Goal: Communication & Community: Ask a question

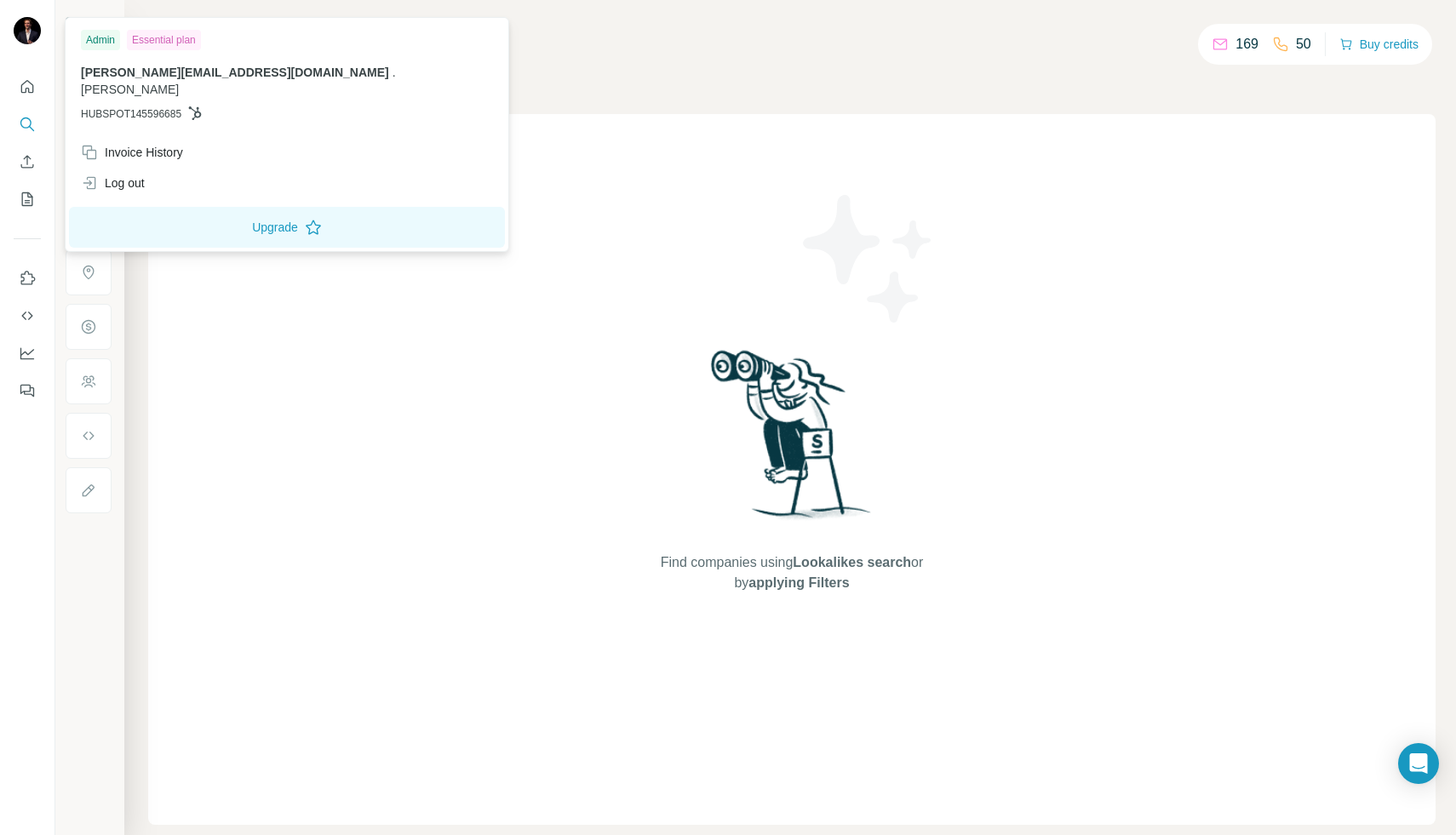
click at [24, 32] on img at bounding box center [27, 31] width 27 height 27
click at [498, 212] on div "Find companies using Lookalikes search or by applying Filters" at bounding box center [792, 469] width 1287 height 711
click at [26, 26] on img at bounding box center [27, 31] width 27 height 27
click at [103, 37] on div "Admin" at bounding box center [100, 40] width 39 height 21
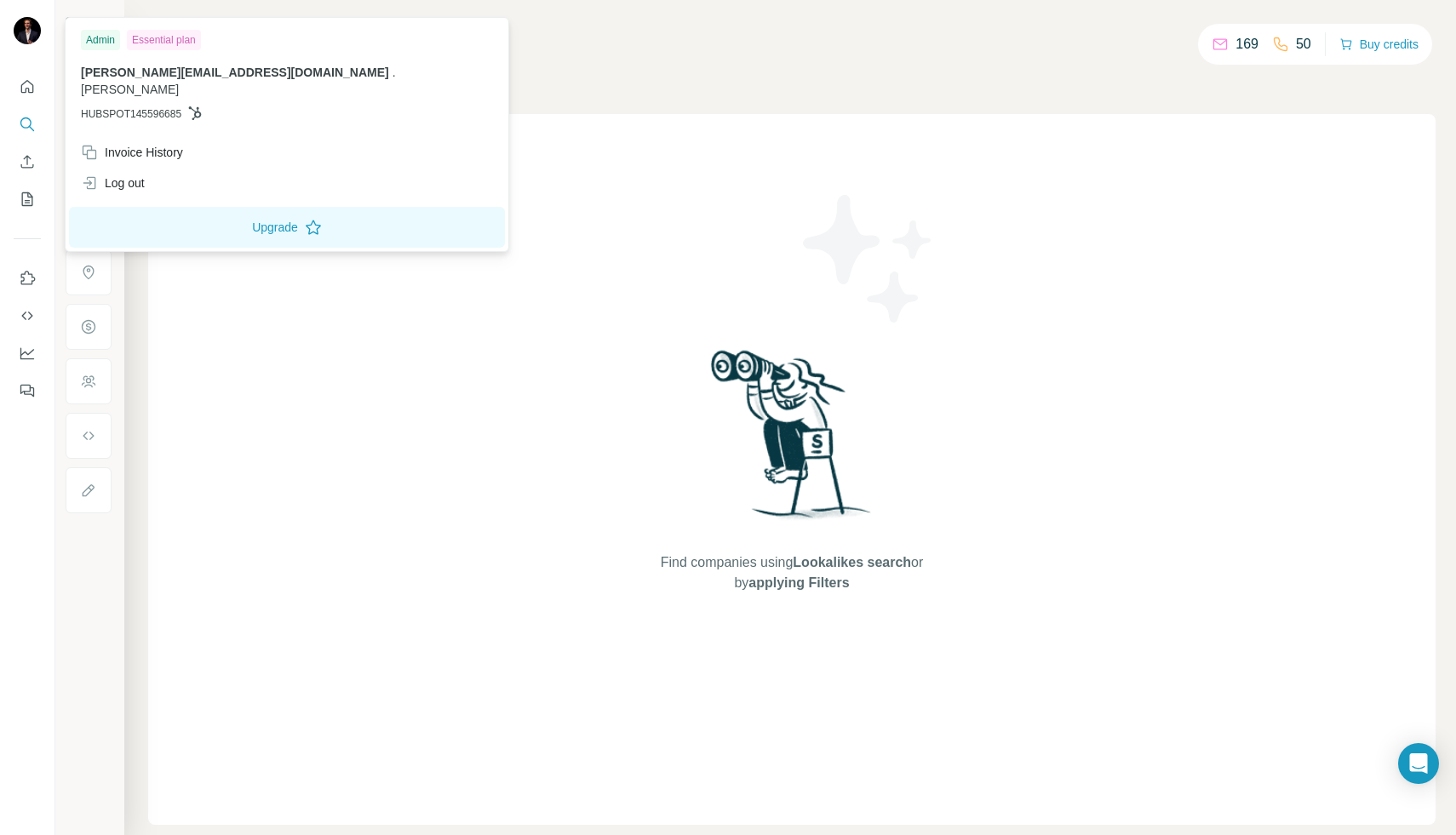
click at [103, 37] on div "Admin" at bounding box center [100, 40] width 39 height 21
click at [27, 91] on icon "Quick start" at bounding box center [27, 86] width 17 height 17
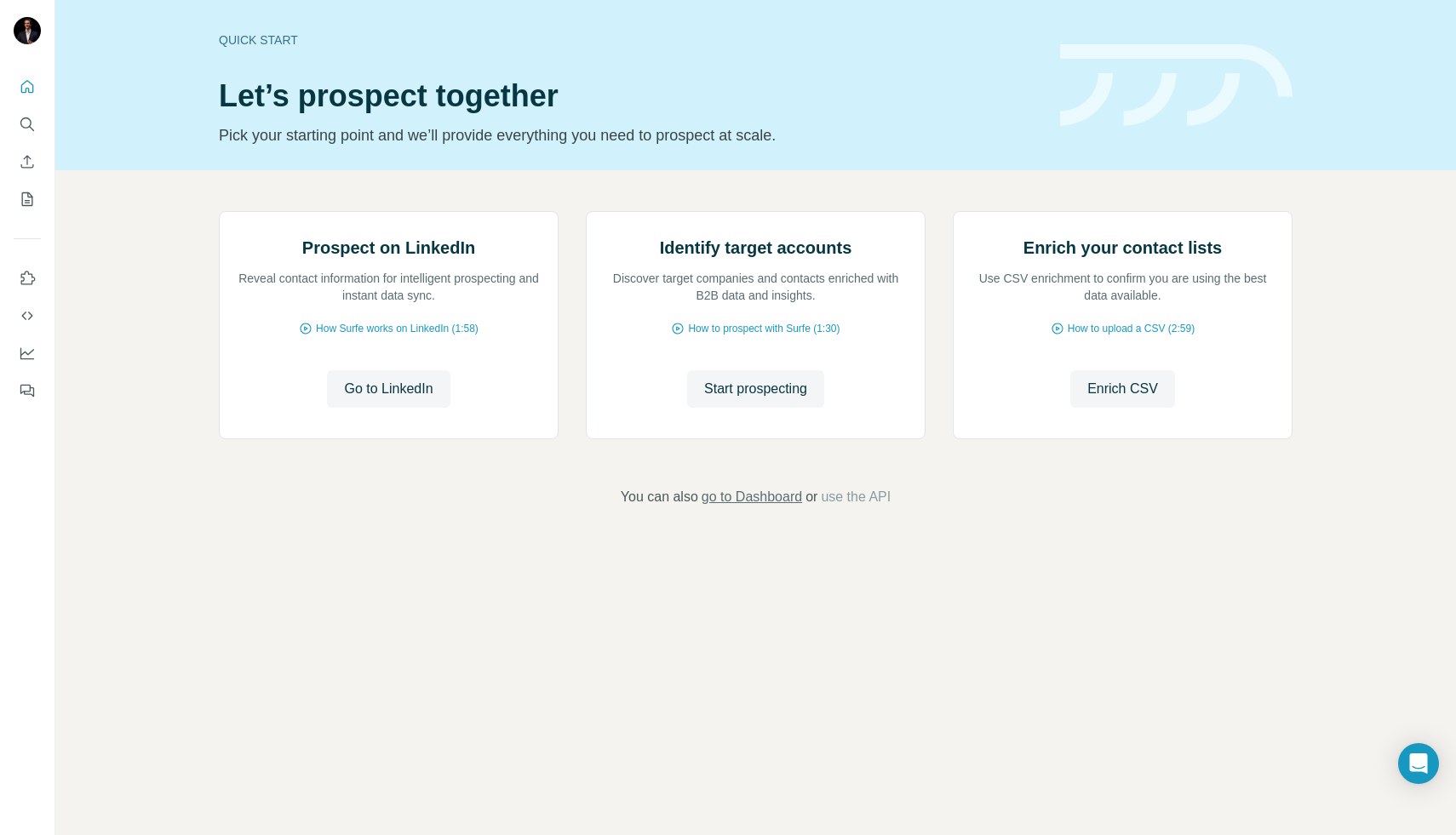
click at [763, 507] on span "go to Dashboard" at bounding box center [752, 497] width 101 height 21
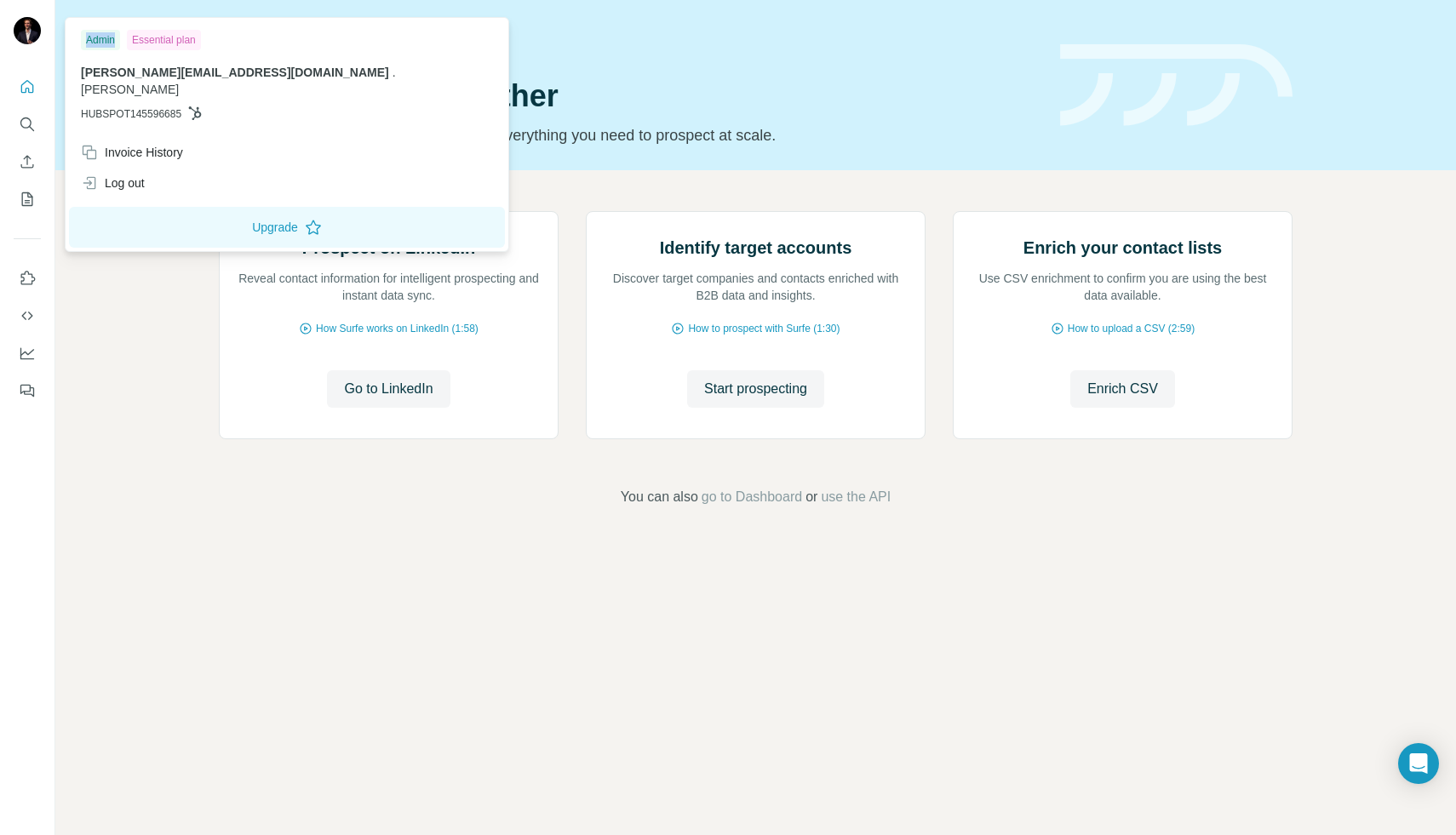
click at [25, 31] on img at bounding box center [27, 31] width 27 height 27
click at [136, 144] on div "Invoice History" at bounding box center [132, 152] width 103 height 17
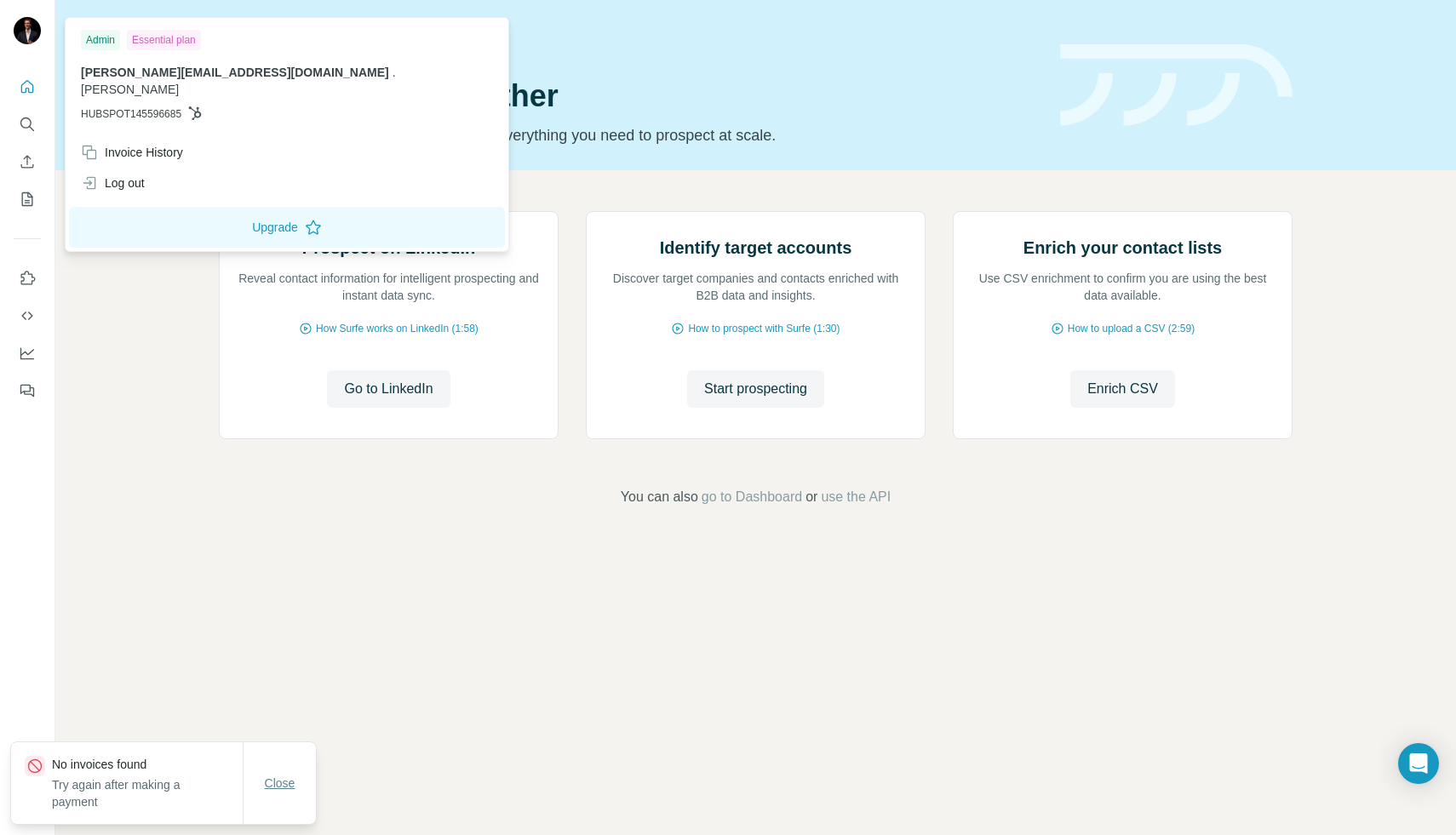
click at [276, 791] on span "Close" at bounding box center [280, 783] width 31 height 17
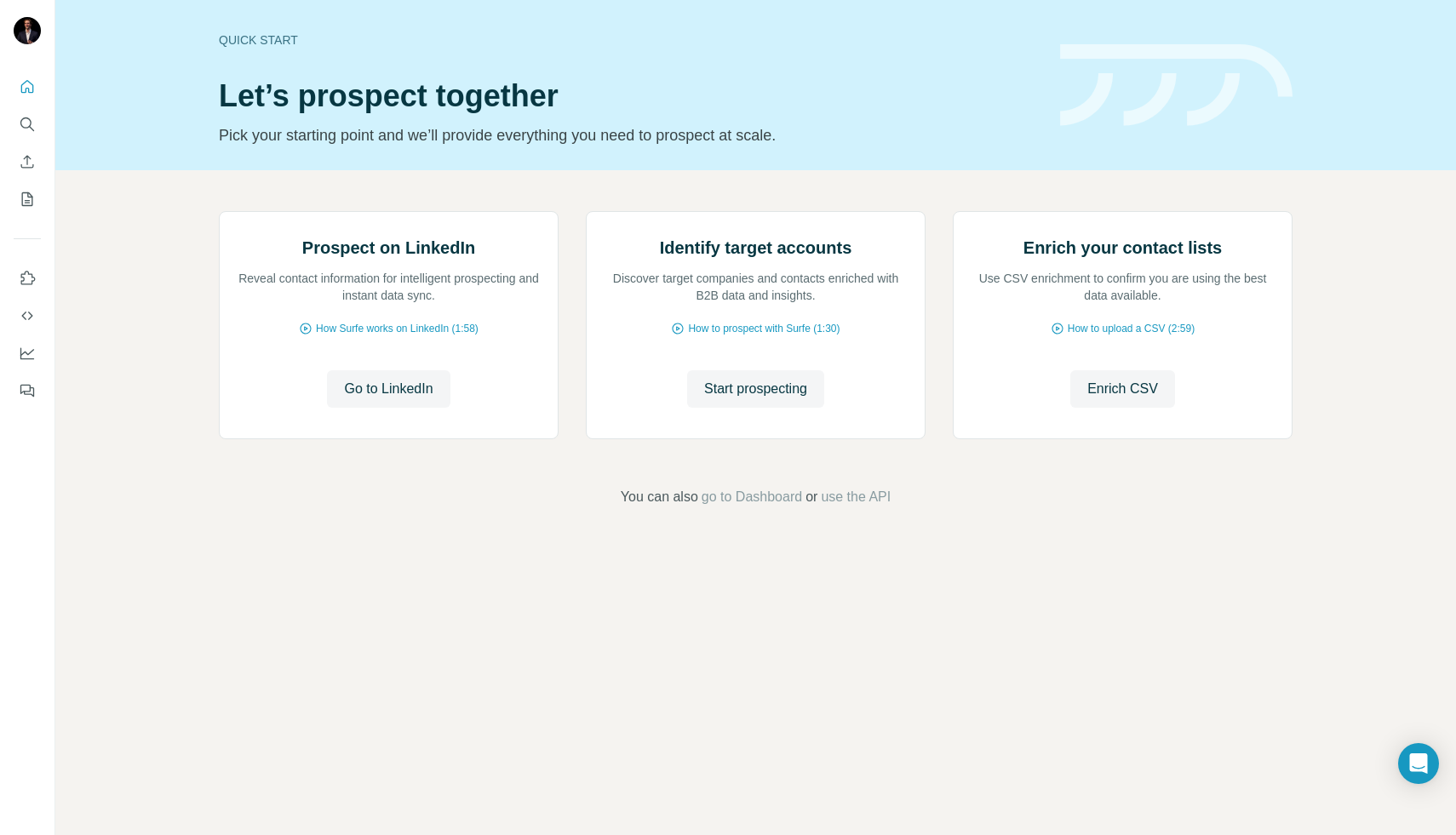
click at [529, 741] on div "Quick start Let’s prospect together Pick your starting point and we’ll provide …" at bounding box center [755, 418] width 1401 height 835
click at [1430, 765] on div "Open Intercom Messenger" at bounding box center [1419, 764] width 45 height 45
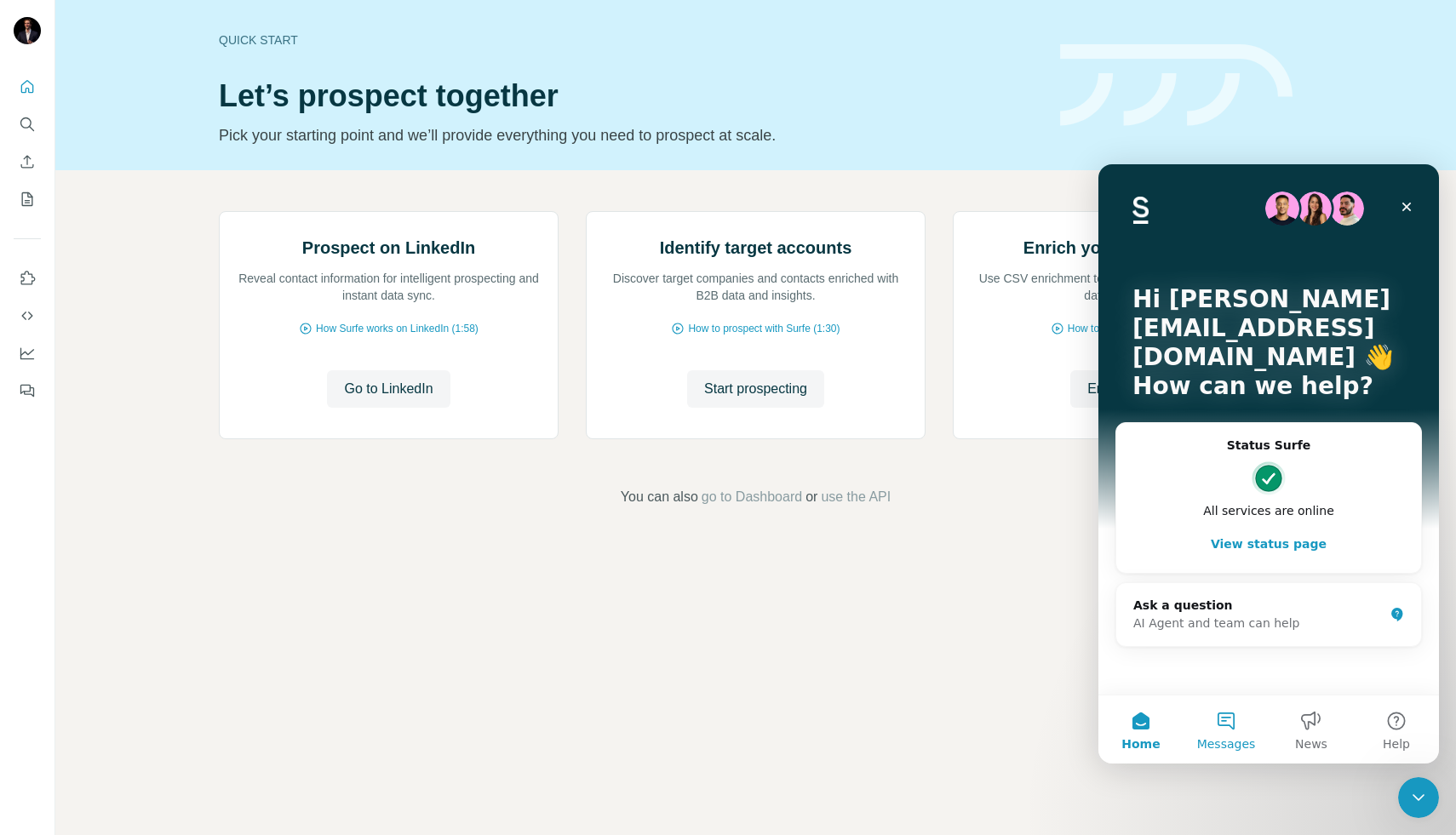
click at [1231, 727] on button "Messages" at bounding box center [1226, 729] width 85 height 68
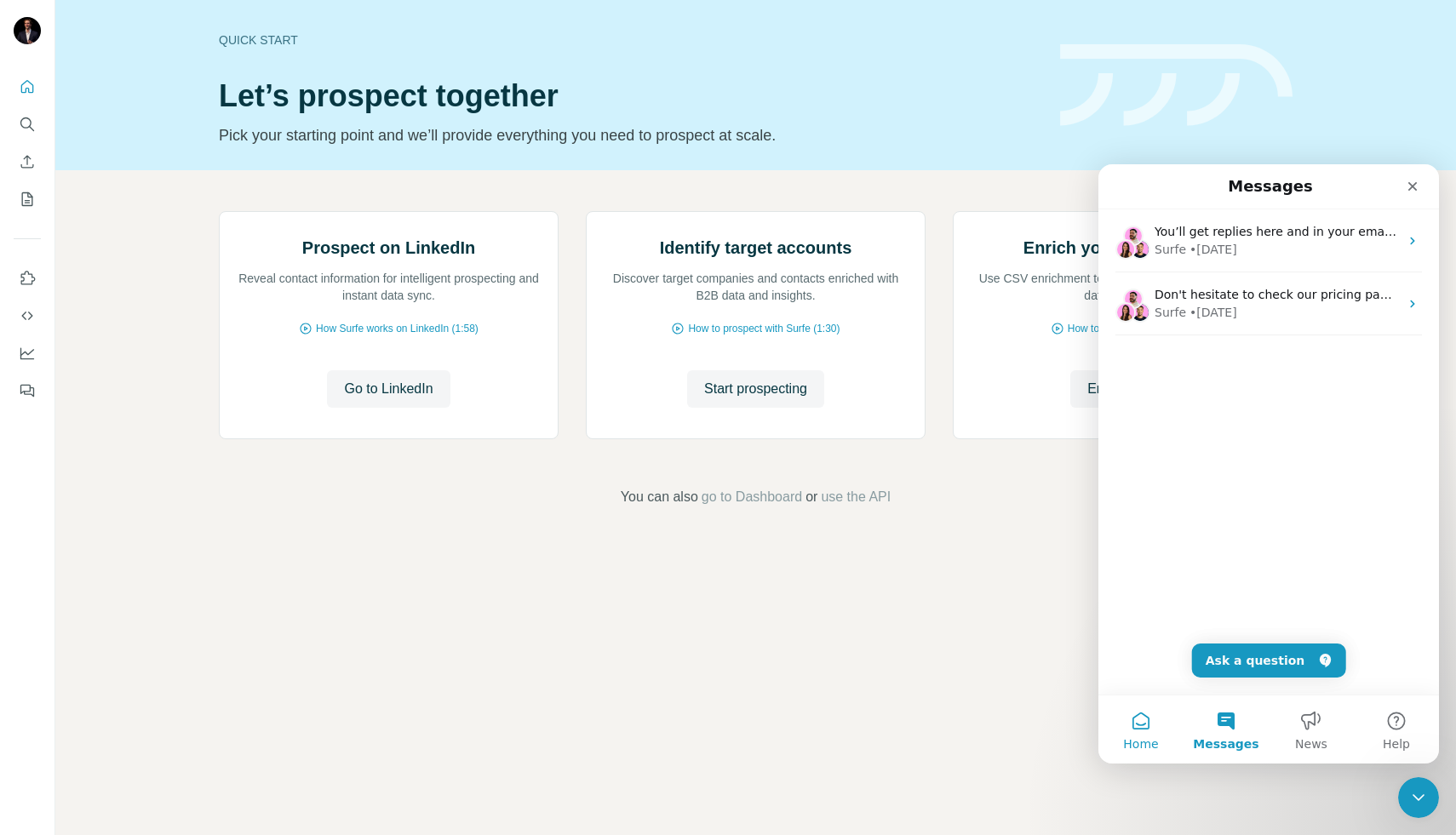
click at [1152, 726] on button "Home" at bounding box center [1141, 729] width 85 height 68
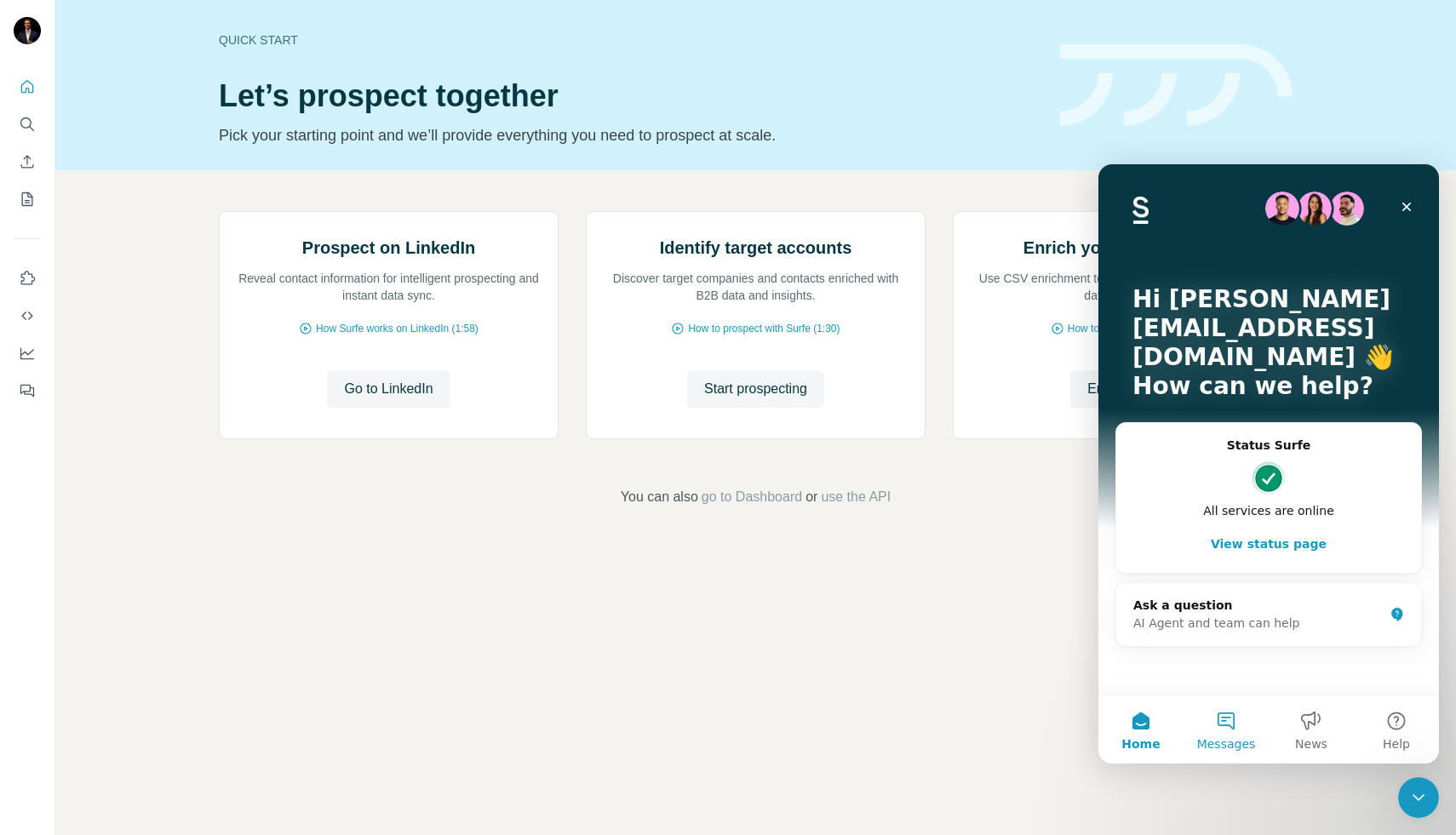
click at [1217, 720] on button "Messages" at bounding box center [1226, 729] width 85 height 68
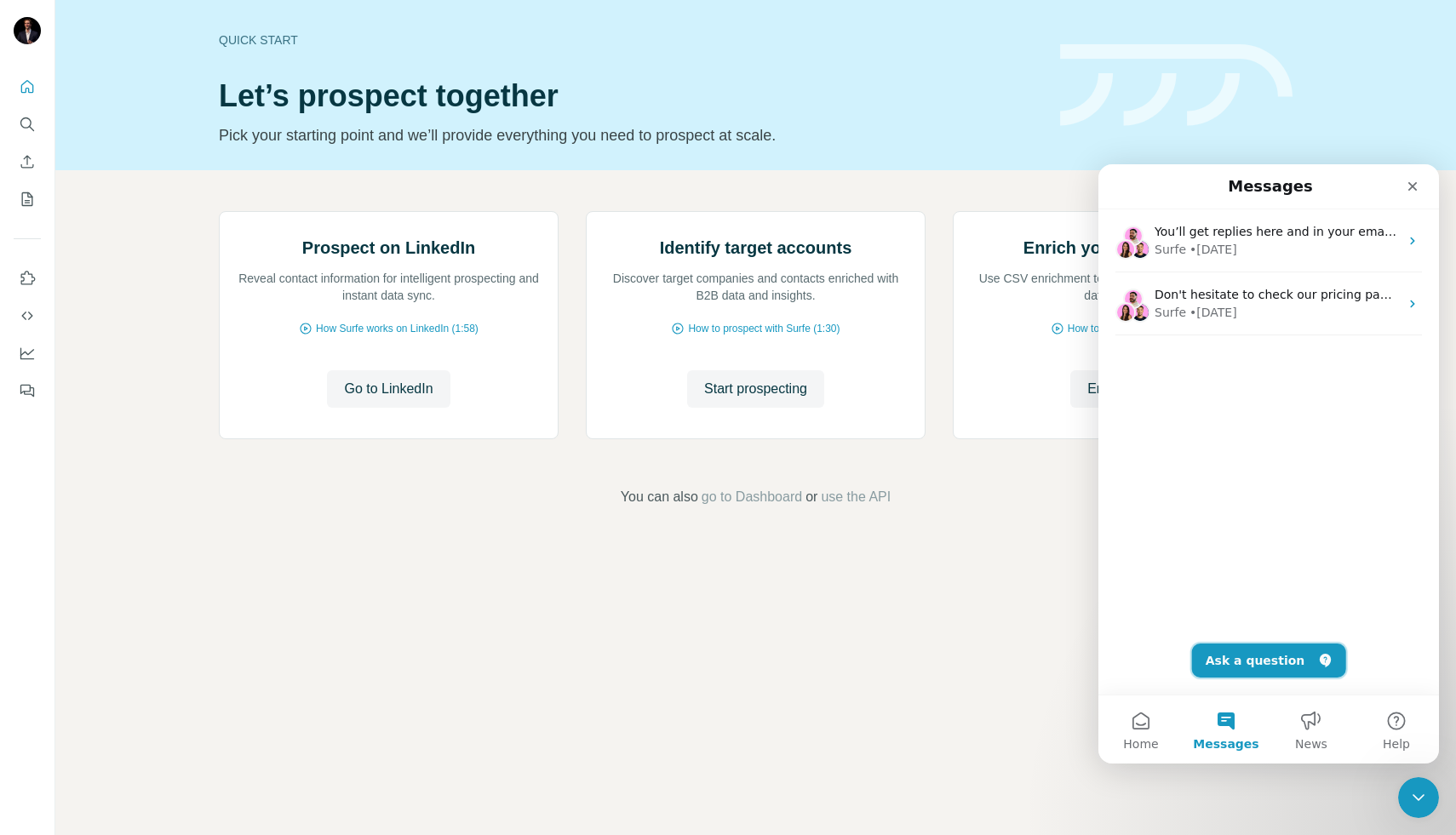
click at [1258, 661] on button "Ask a question" at bounding box center [1269, 661] width 154 height 34
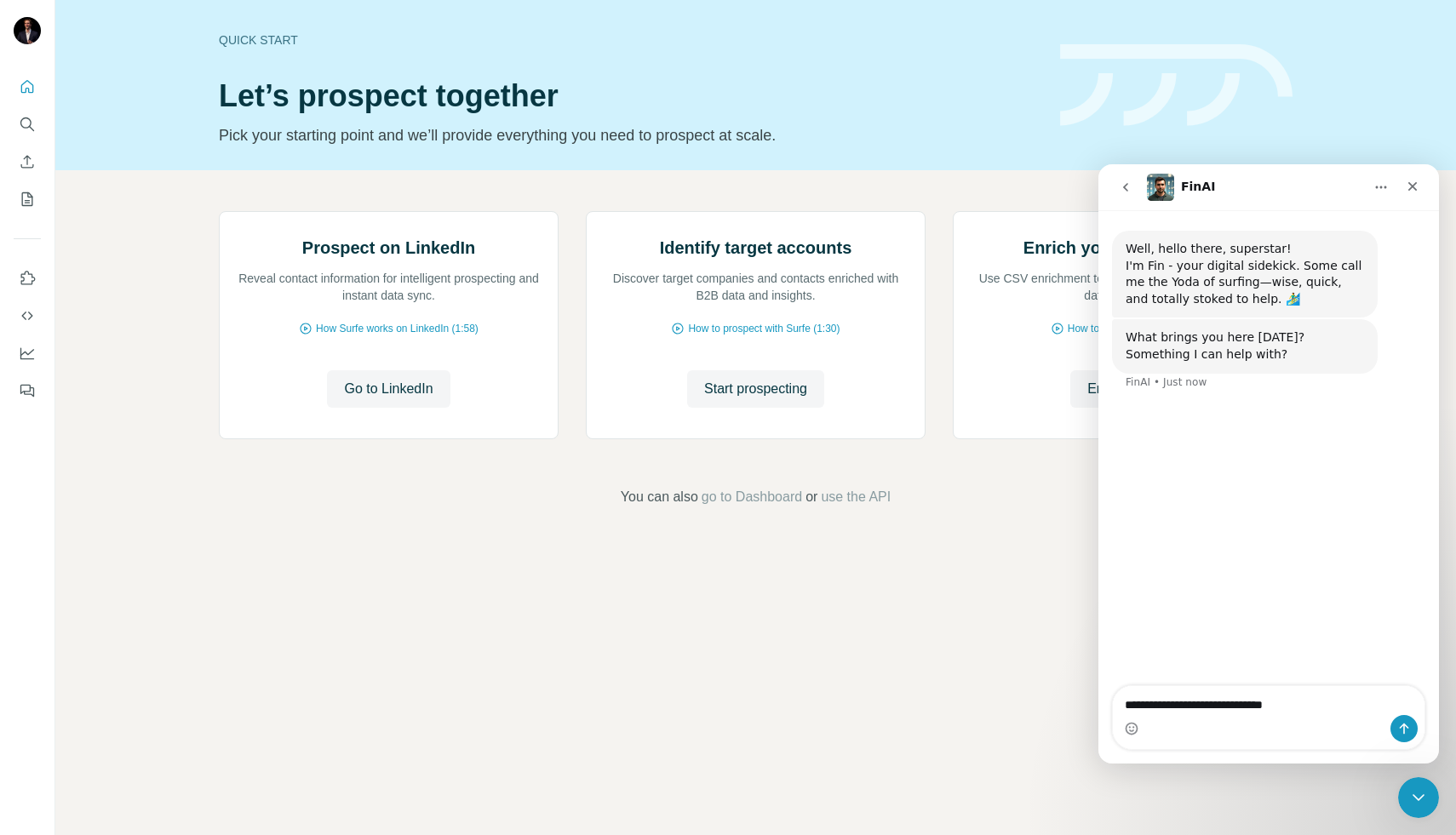
type textarea "**********"
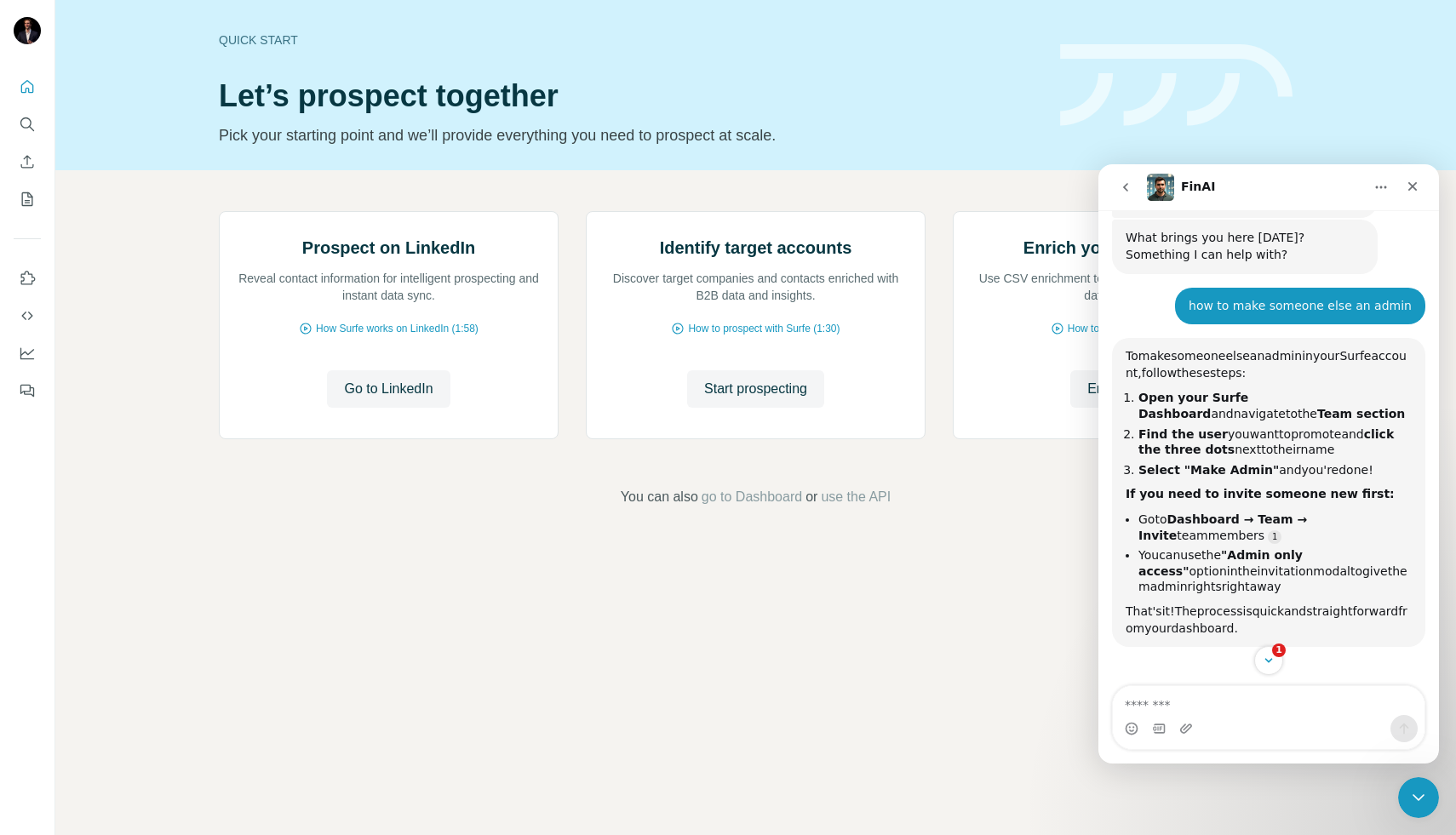
scroll to position [117, 0]
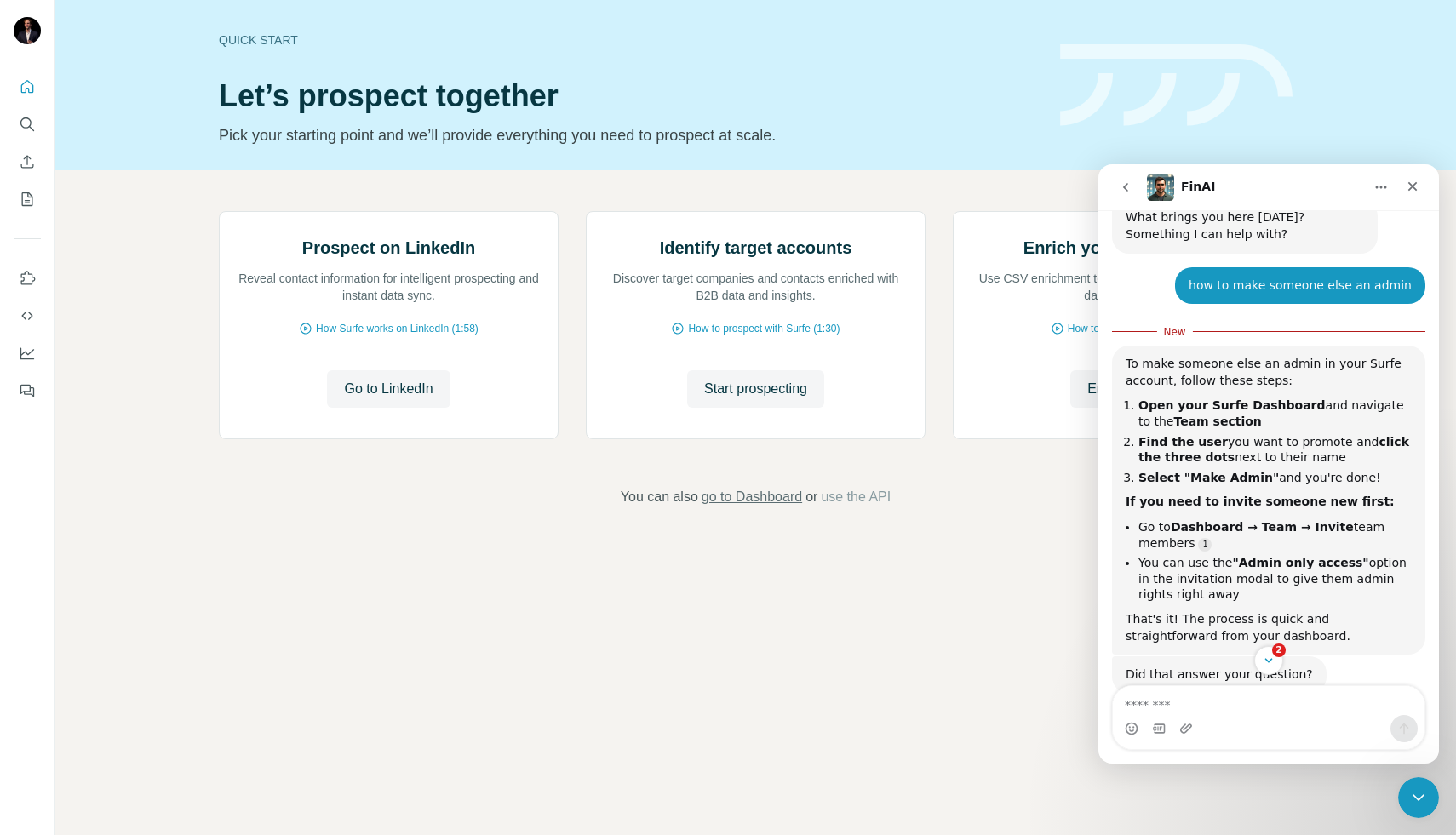
click at [723, 507] on span "go to Dashboard" at bounding box center [752, 497] width 101 height 21
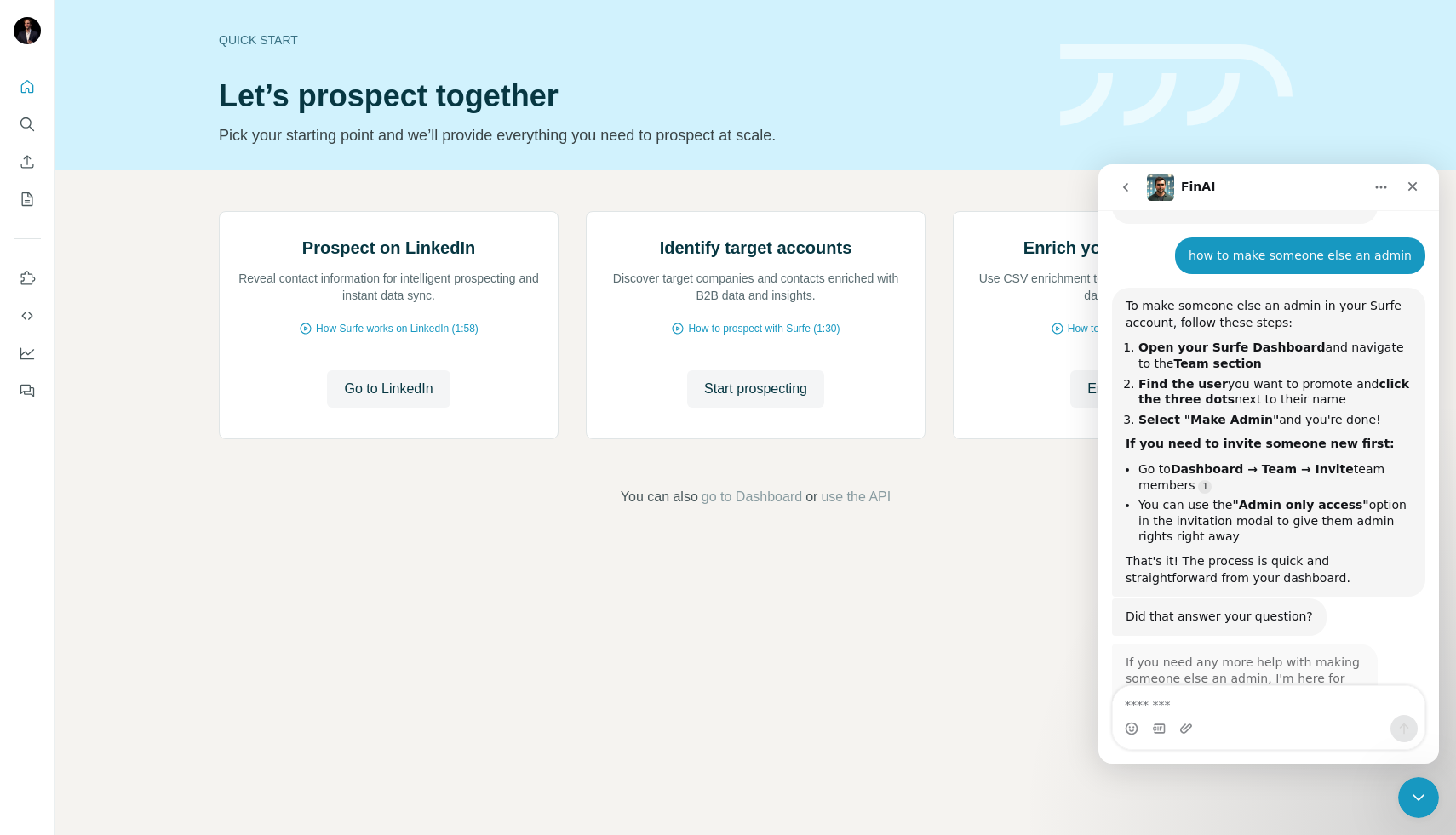
scroll to position [285, 0]
